Goal: Find specific page/section: Find specific page/section

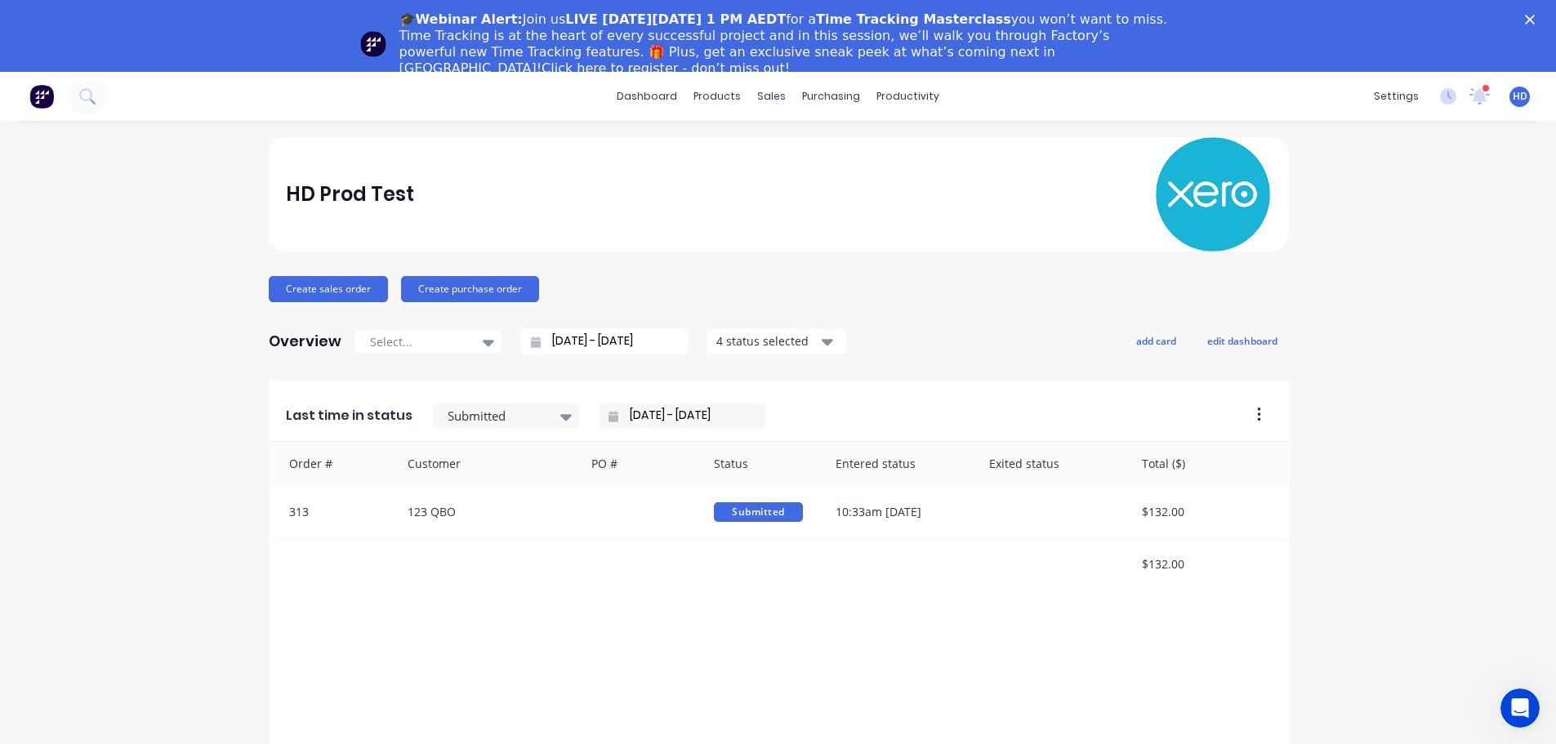
click at [1534, 16] on icon "Close" at bounding box center [1530, 20] width 10 height 10
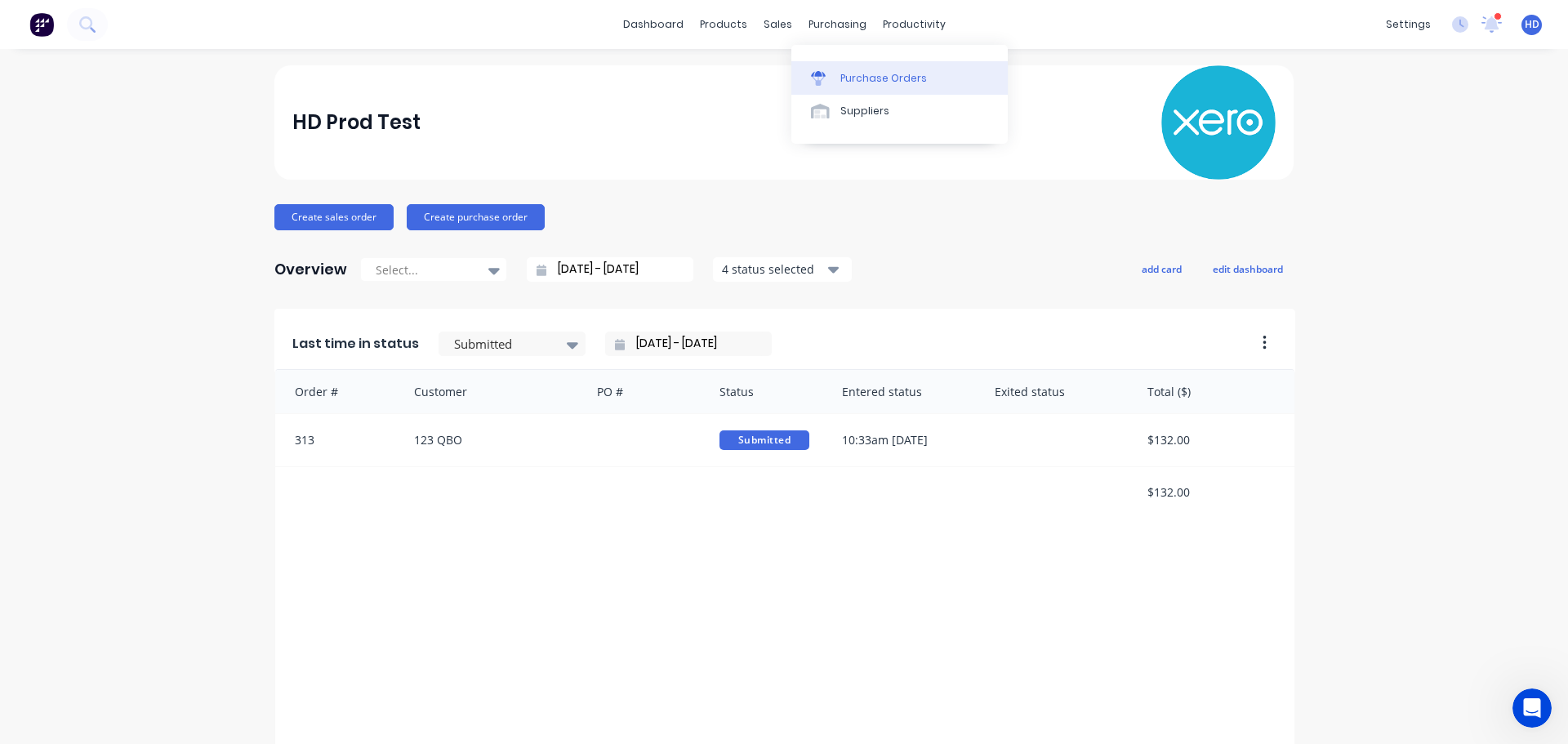
click at [865, 80] on div "Purchase Orders" at bounding box center [883, 78] width 87 height 15
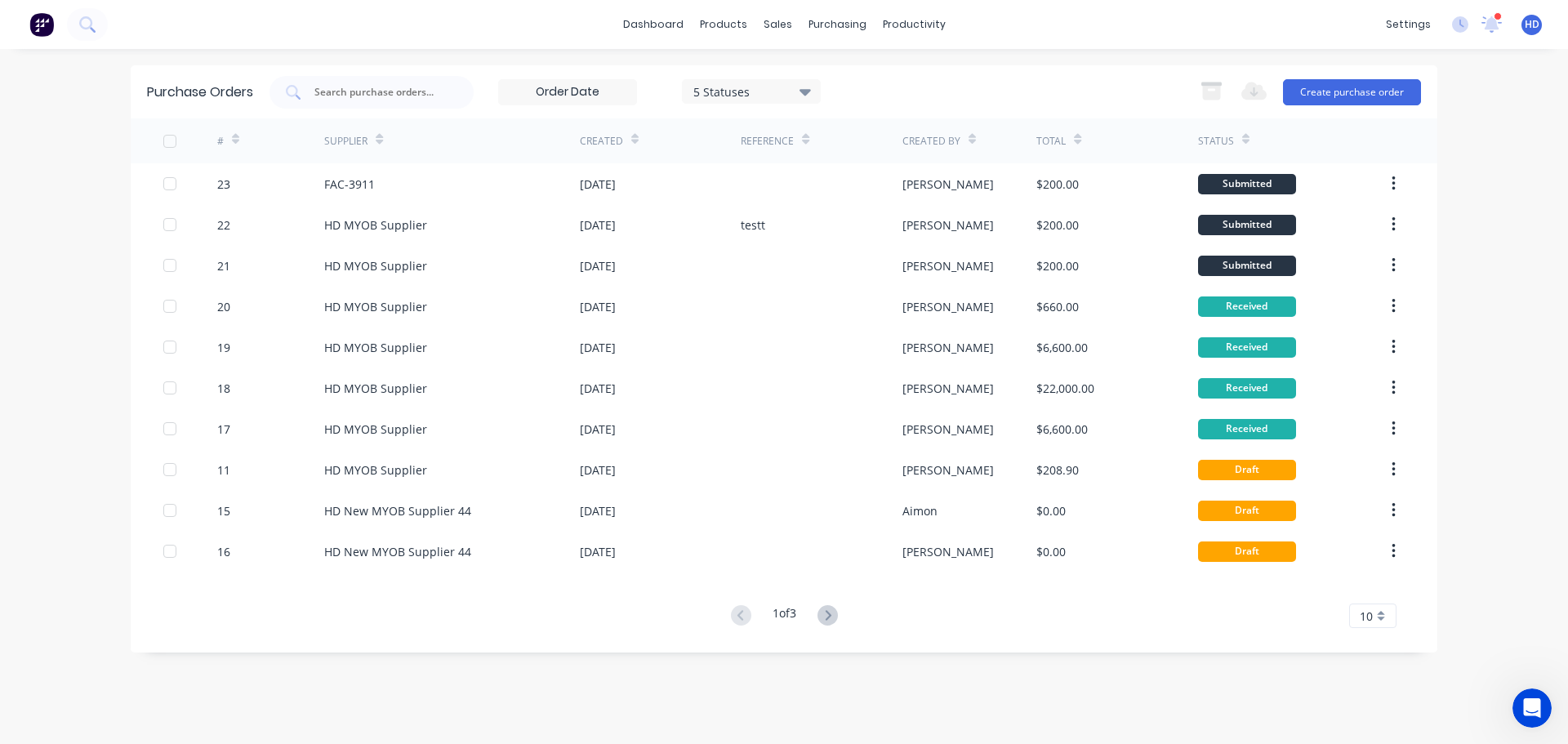
click at [614, 93] on input at bounding box center [567, 92] width 137 height 24
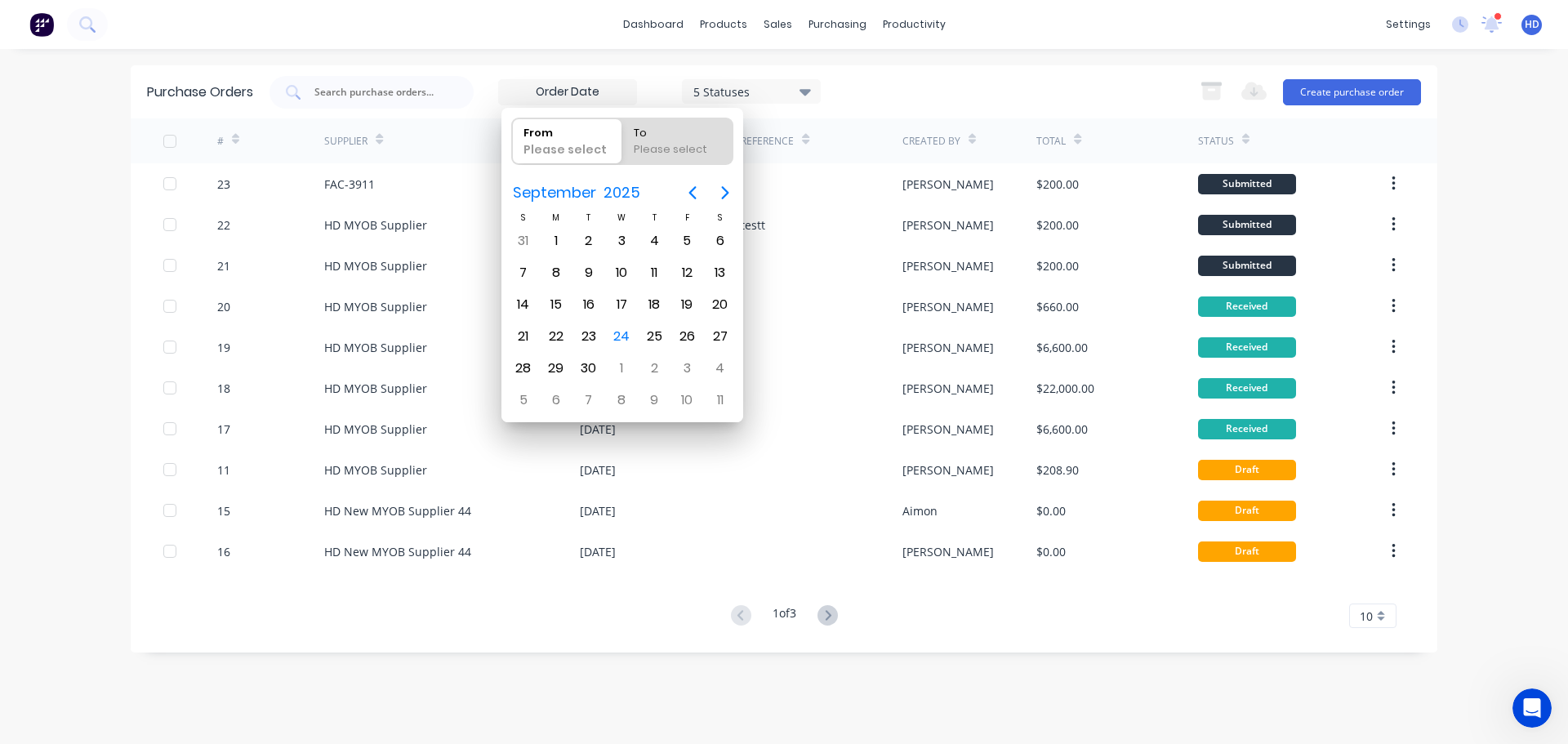
click at [915, 86] on div "5 Statuses 5 Statuses Export to Excel (XLSX) Create purchase order" at bounding box center [844, 92] width 1151 height 33
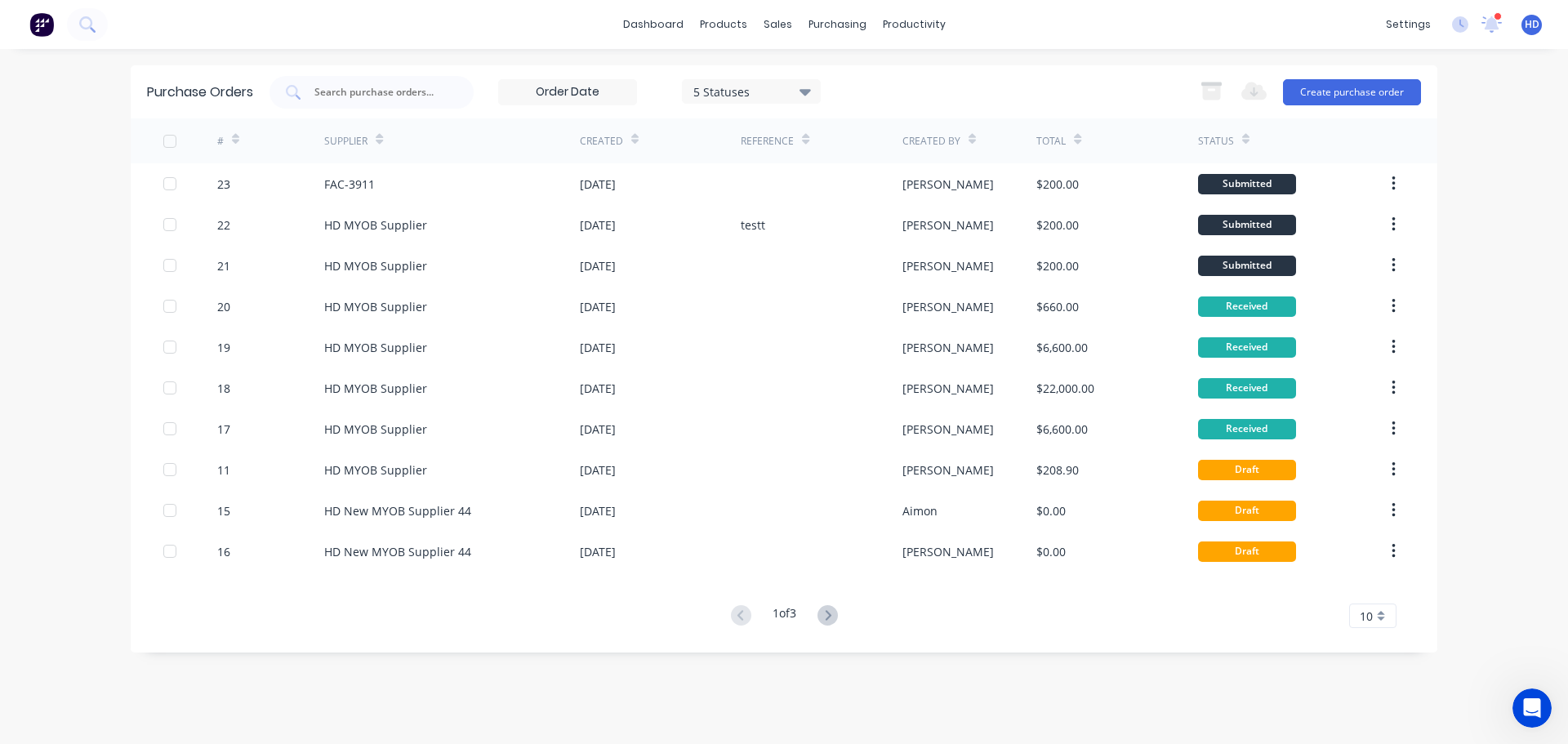
click at [604, 86] on input at bounding box center [567, 92] width 137 height 24
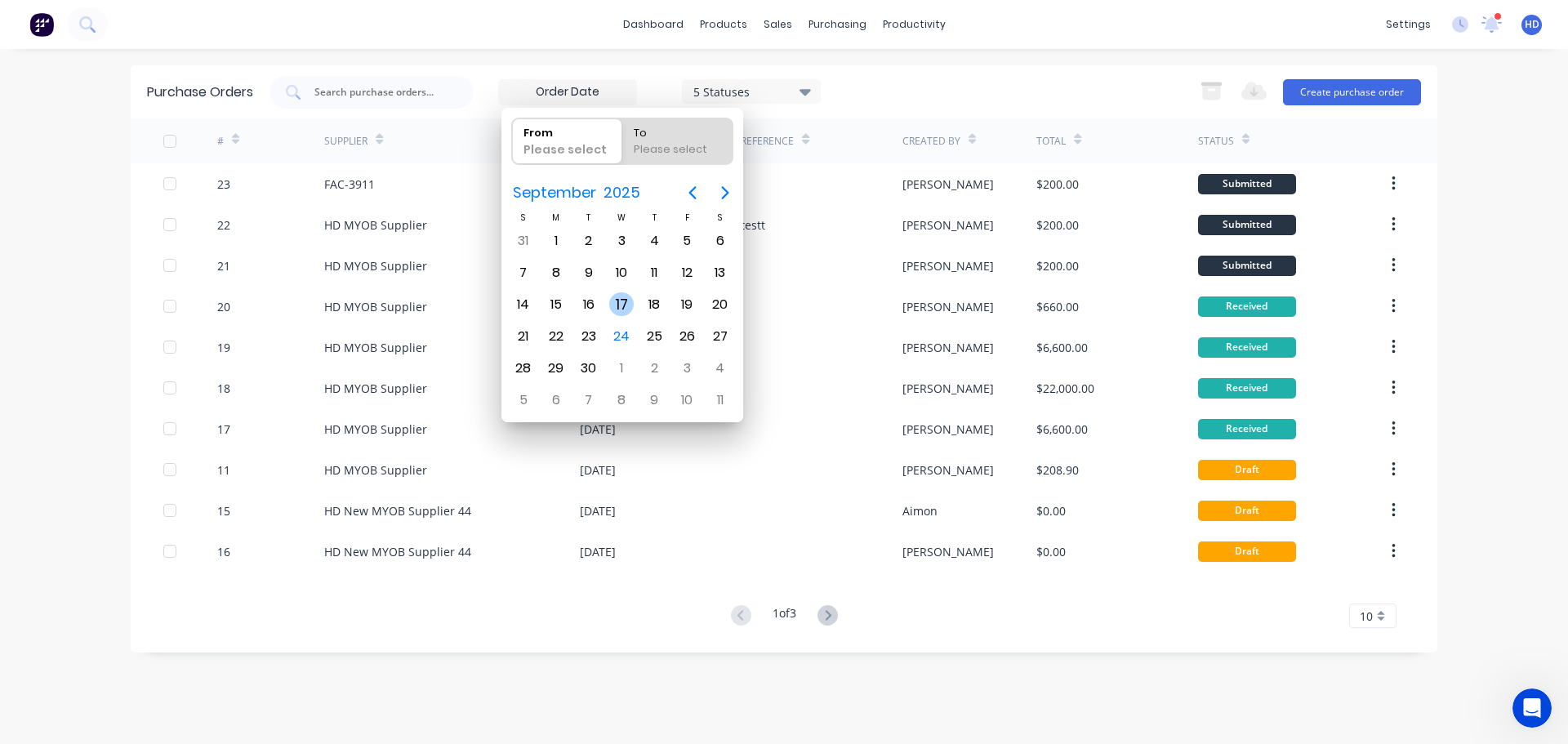
click at [622, 304] on div "17" at bounding box center [621, 304] width 24 height 24
type input "[DATE]"
radio input "false"
radio input "true"
click at [622, 304] on div "17" at bounding box center [621, 304] width 24 height 24
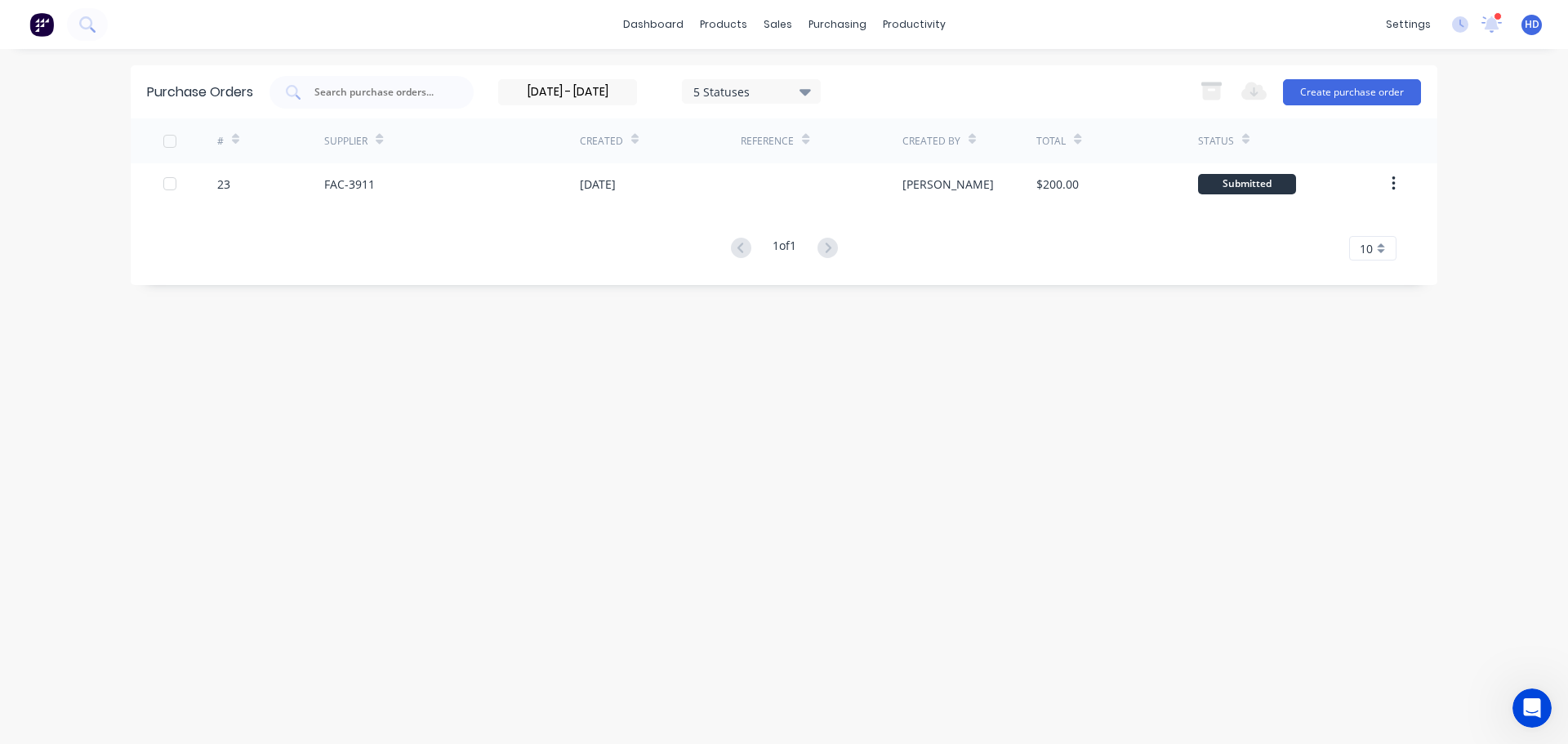
click at [544, 89] on input "[DATE] - [DATE]" at bounding box center [567, 92] width 137 height 24
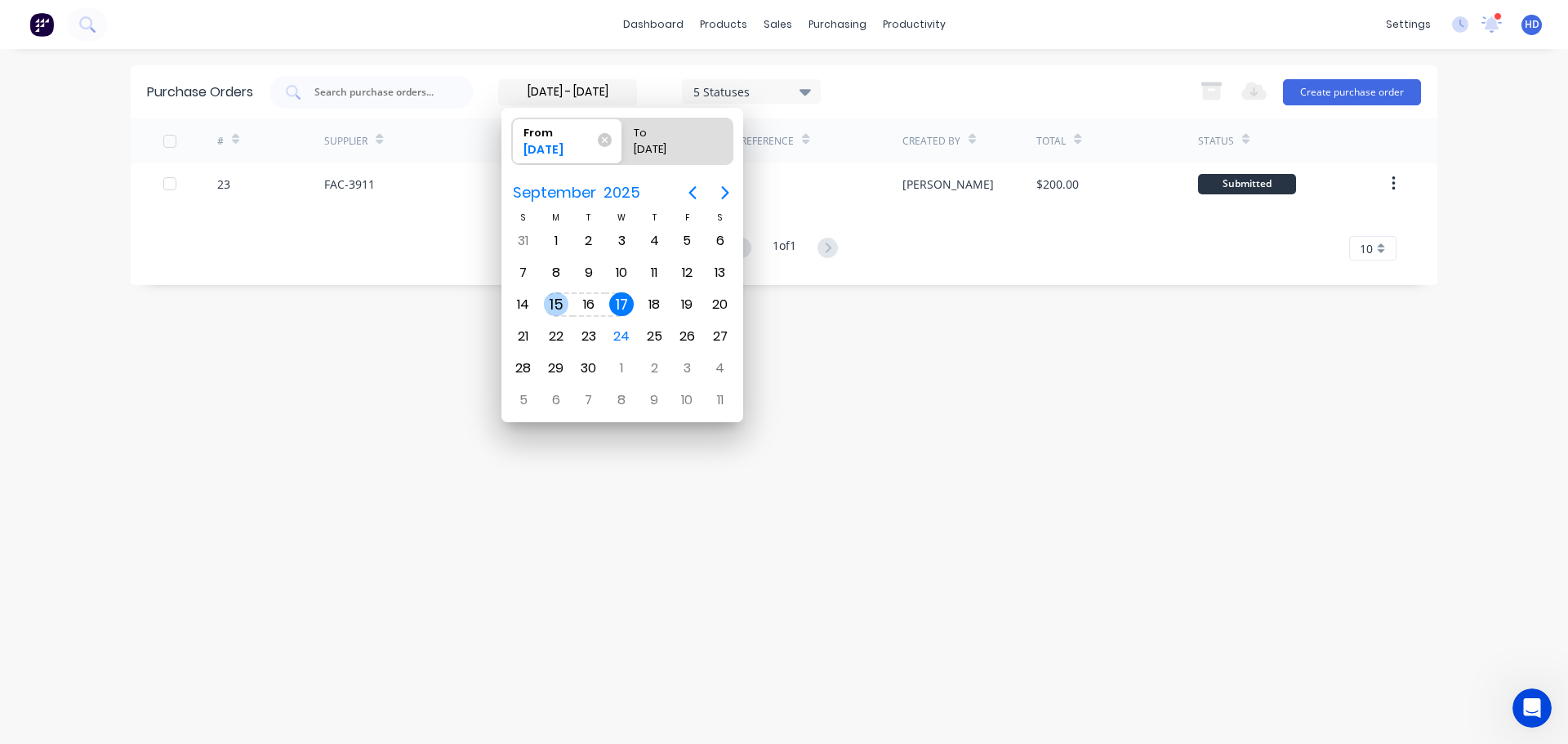
click at [558, 302] on div "15" at bounding box center [556, 304] width 24 height 24
type input "[DATE] - [DATE]"
radio input "false"
radio input "true"
click at [558, 302] on div "15" at bounding box center [556, 304] width 24 height 24
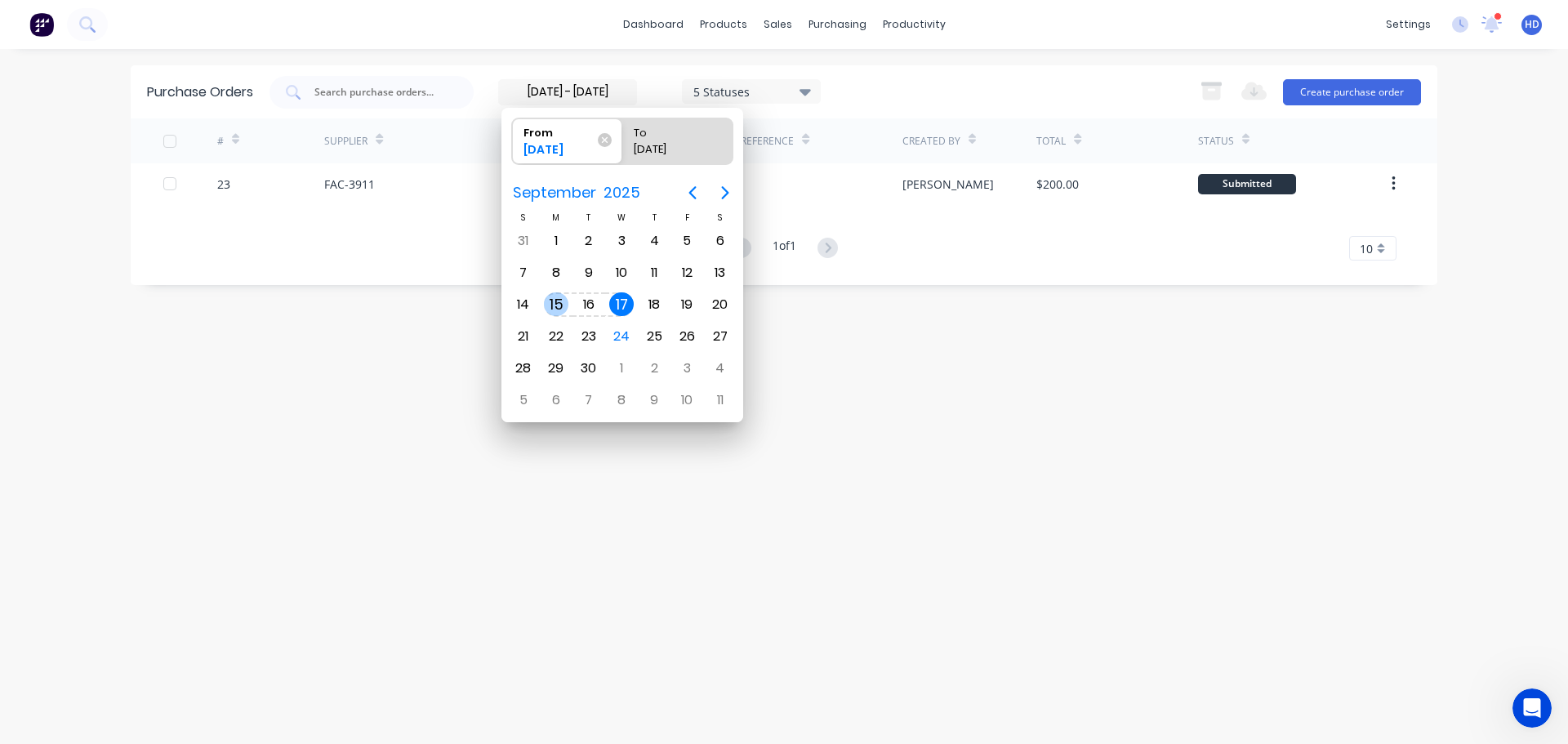
type input "[DATE] - [DATE]"
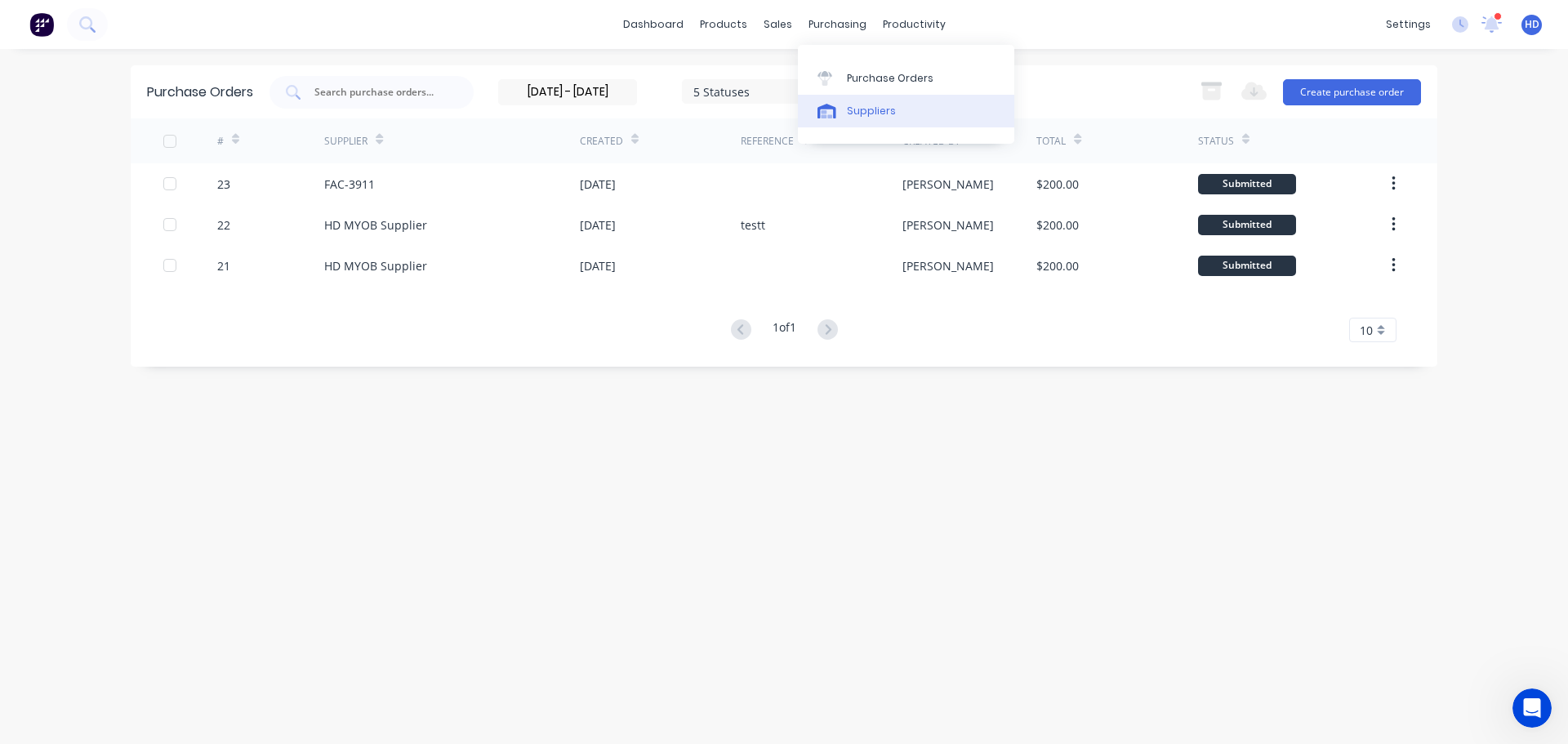
click at [875, 111] on div "Suppliers" at bounding box center [871, 111] width 49 height 15
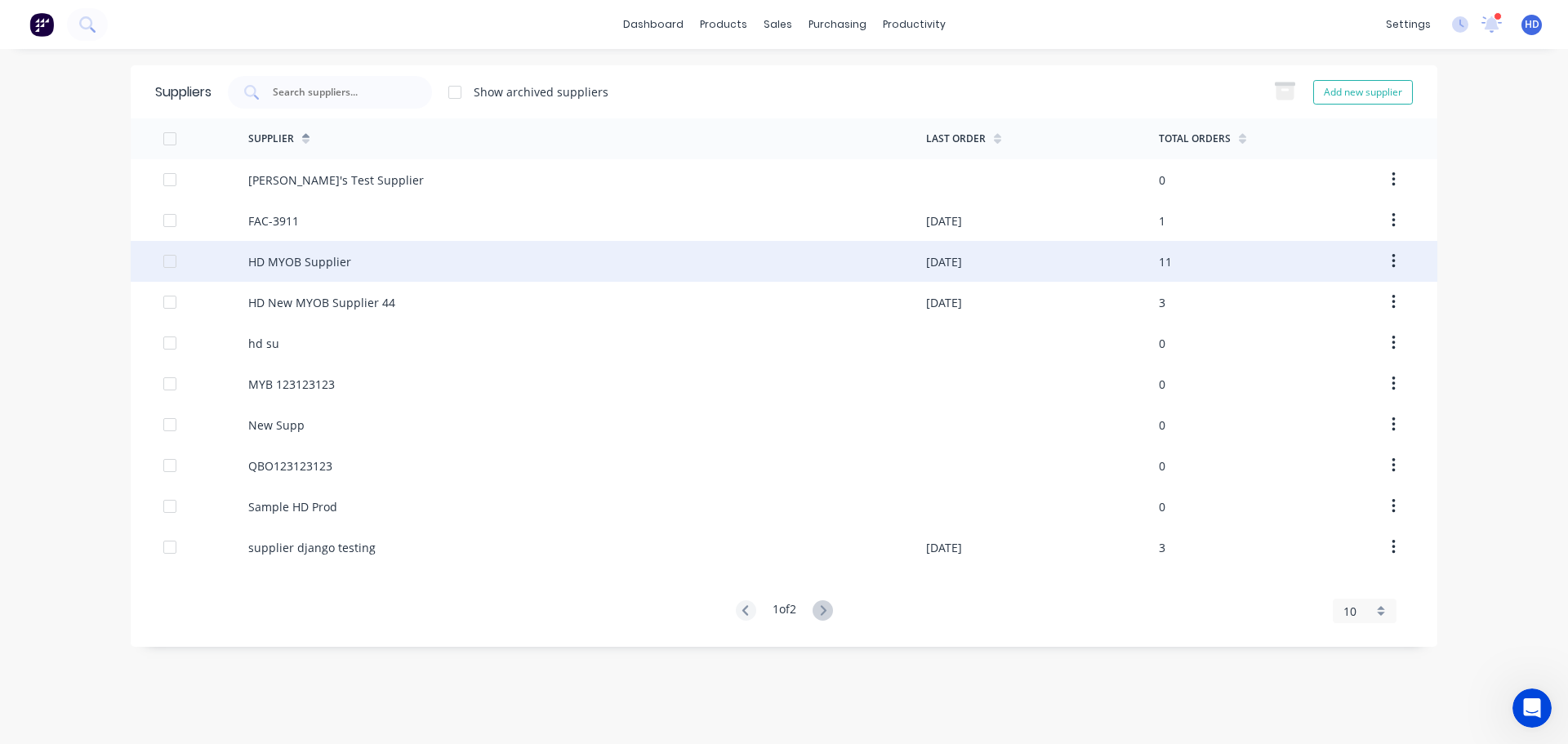
click at [344, 269] on div "HD MYOB Supplier" at bounding box center [587, 261] width 678 height 41
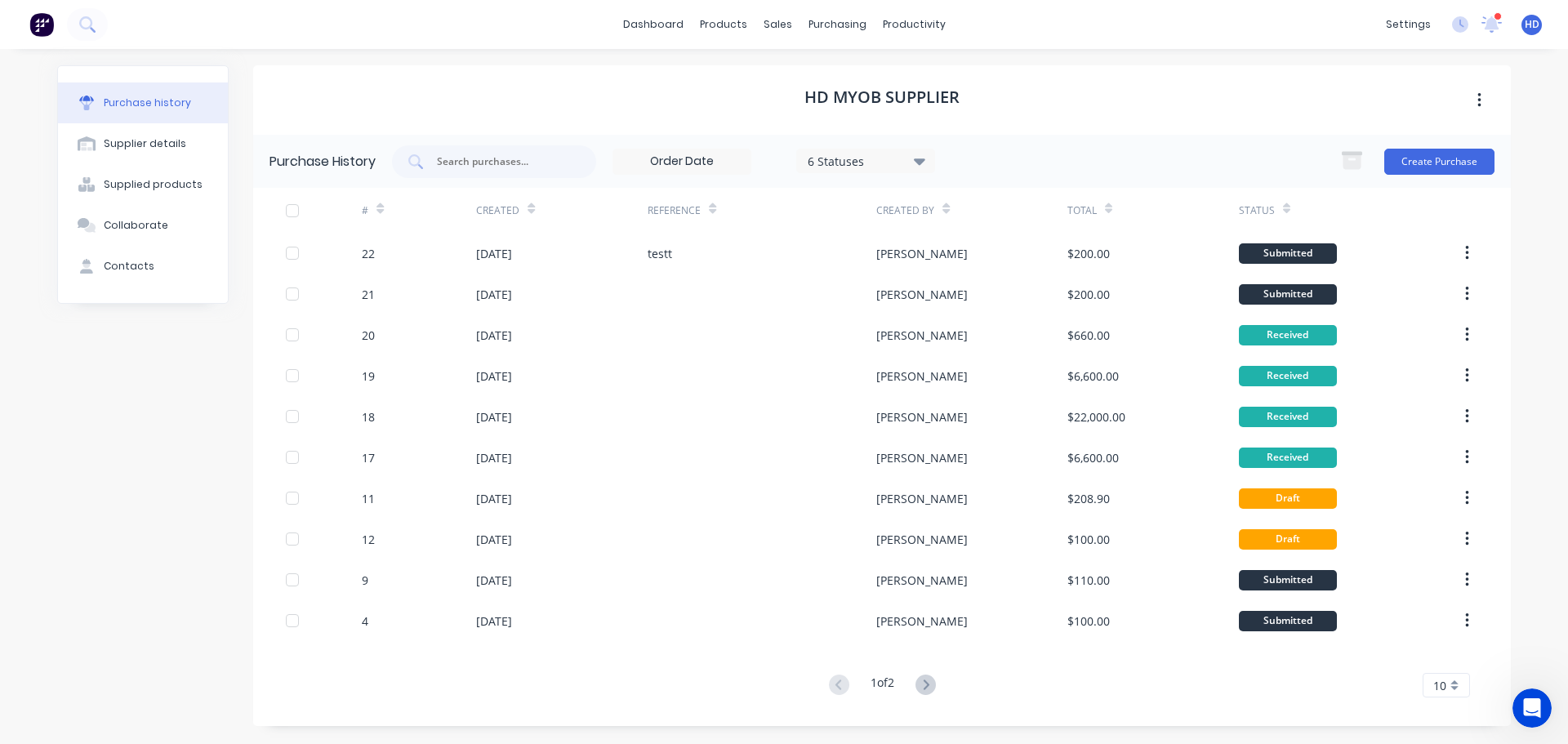
click at [701, 167] on input at bounding box center [681, 161] width 137 height 24
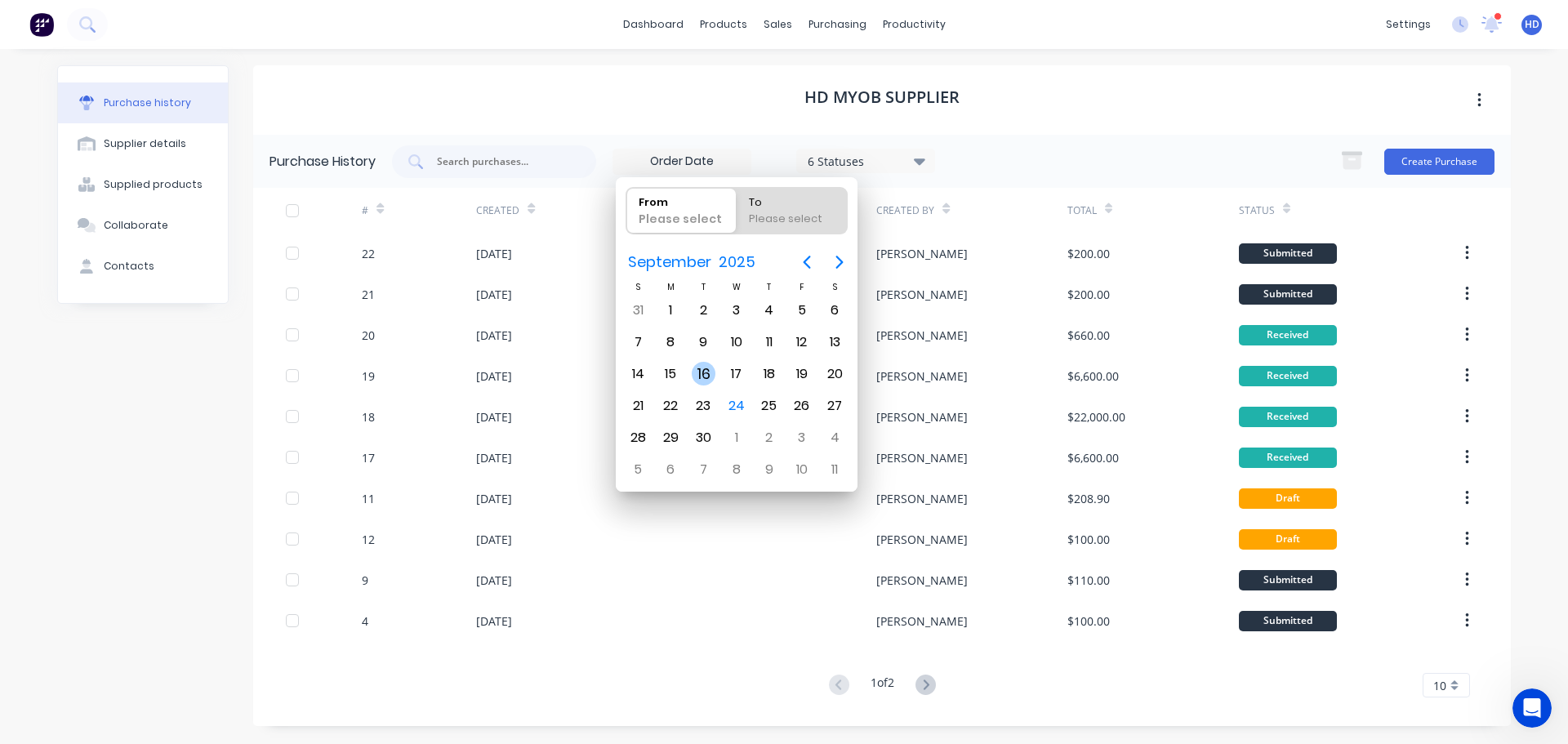
click at [718, 376] on div "16" at bounding box center [703, 373] width 33 height 31
type input "[DATE]"
radio input "false"
radio input "true"
click at [737, 376] on div "17" at bounding box center [736, 374] width 24 height 24
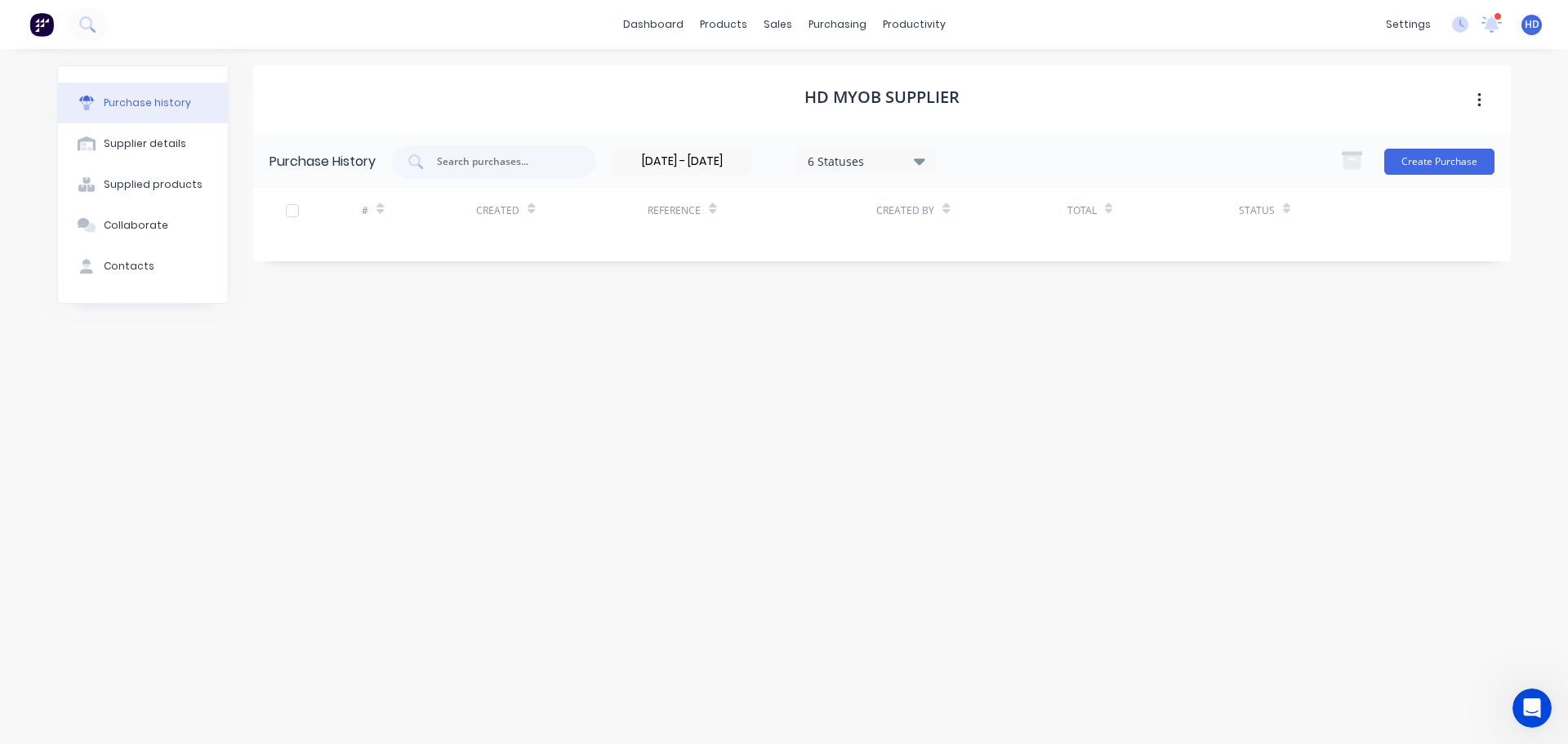
click at [663, 163] on input "[DATE] - [DATE]" at bounding box center [681, 161] width 137 height 24
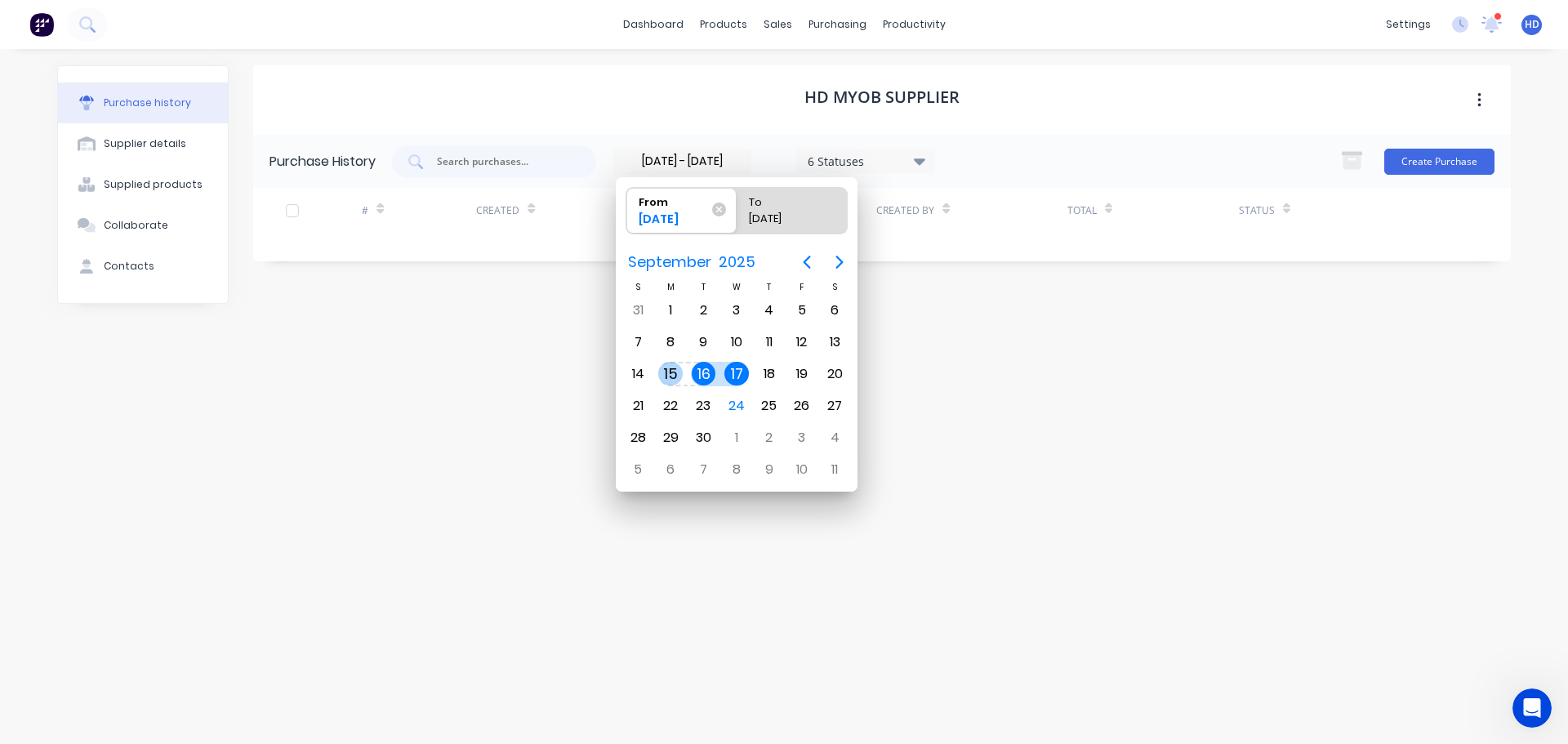
click at [679, 363] on div "15" at bounding box center [670, 373] width 33 height 31
type input "[DATE] - [DATE]"
radio input "false"
radio input "true"
click at [679, 363] on div "15" at bounding box center [670, 373] width 33 height 31
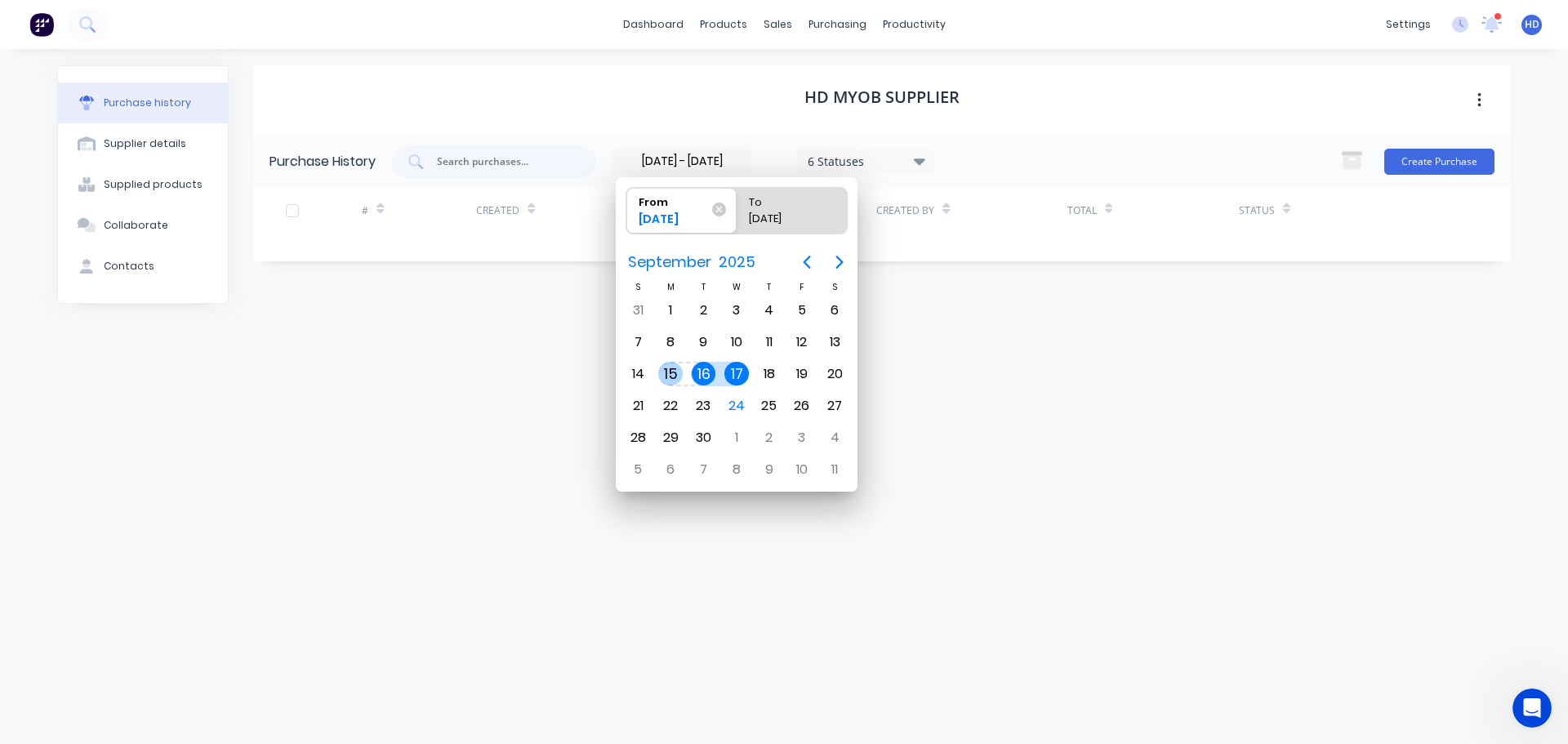
type input "[DATE] - [DATE]"
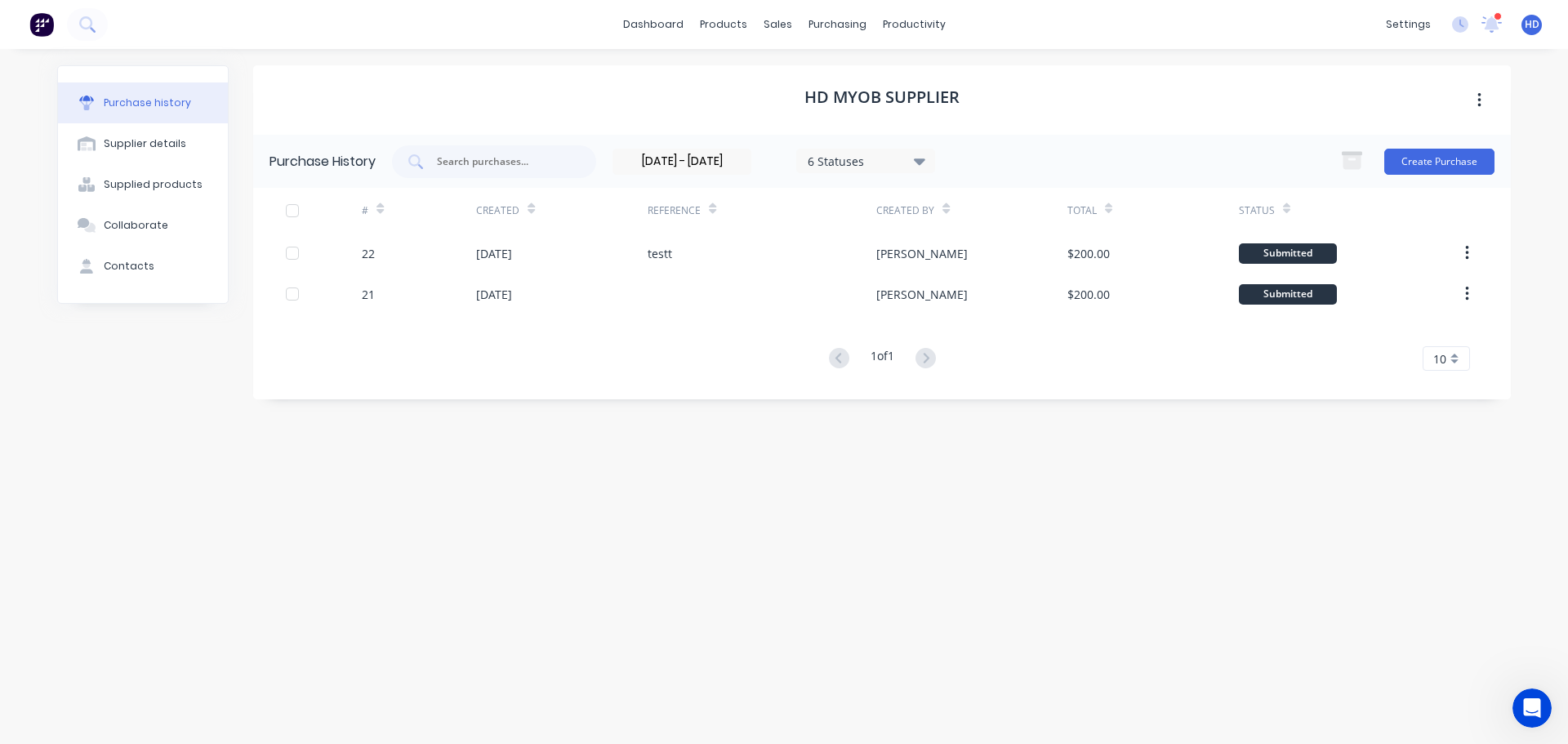
click at [701, 171] on input "[DATE] - [DATE]" at bounding box center [681, 161] width 137 height 24
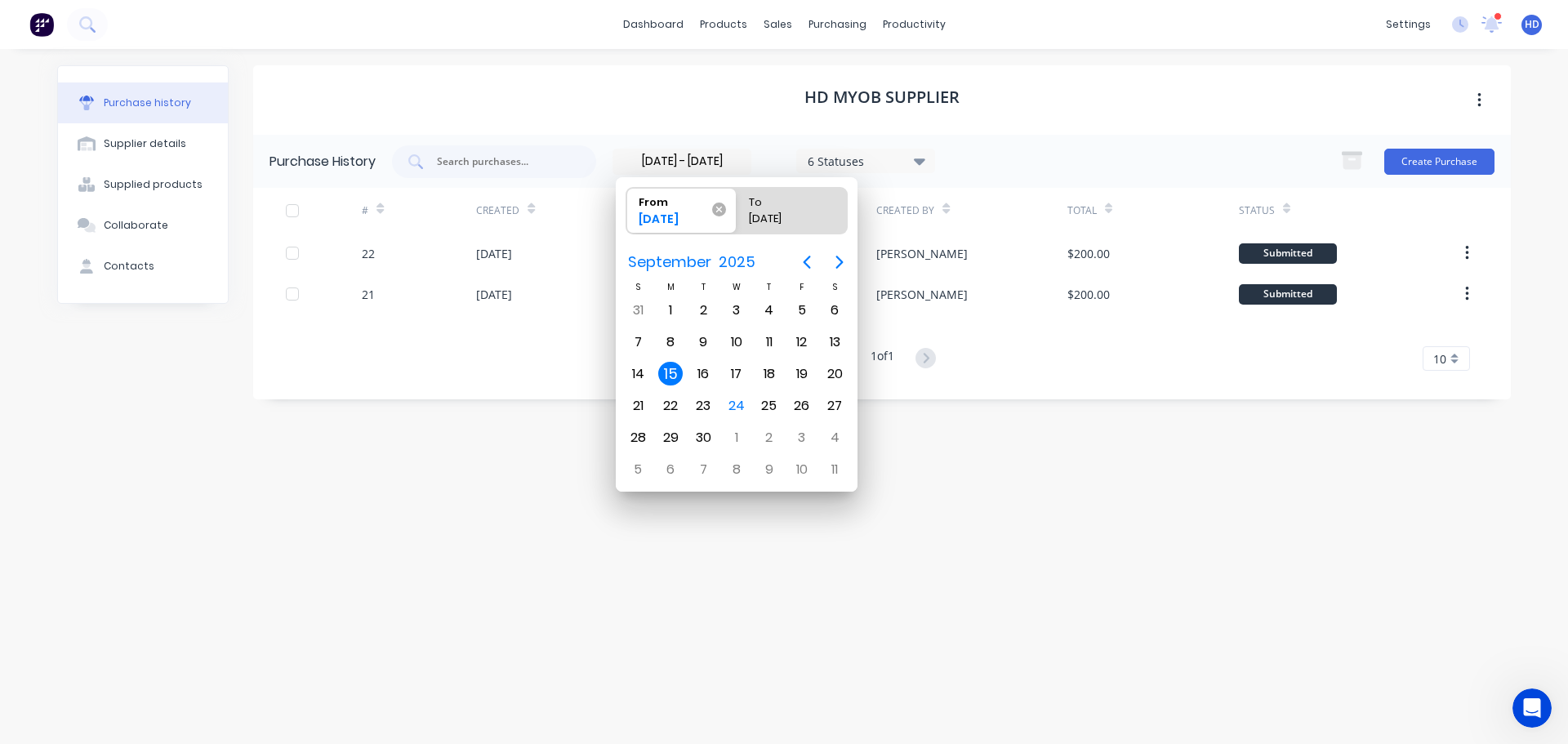
click at [719, 211] on icon at bounding box center [719, 210] width 14 height 14
click at [627, 211] on input "From [DATE]" at bounding box center [626, 211] width 1 height 46
click at [1190, 127] on div "HD MYOB Supplier" at bounding box center [882, 99] width 1258 height 69
